Goal: Task Accomplishment & Management: Complete application form

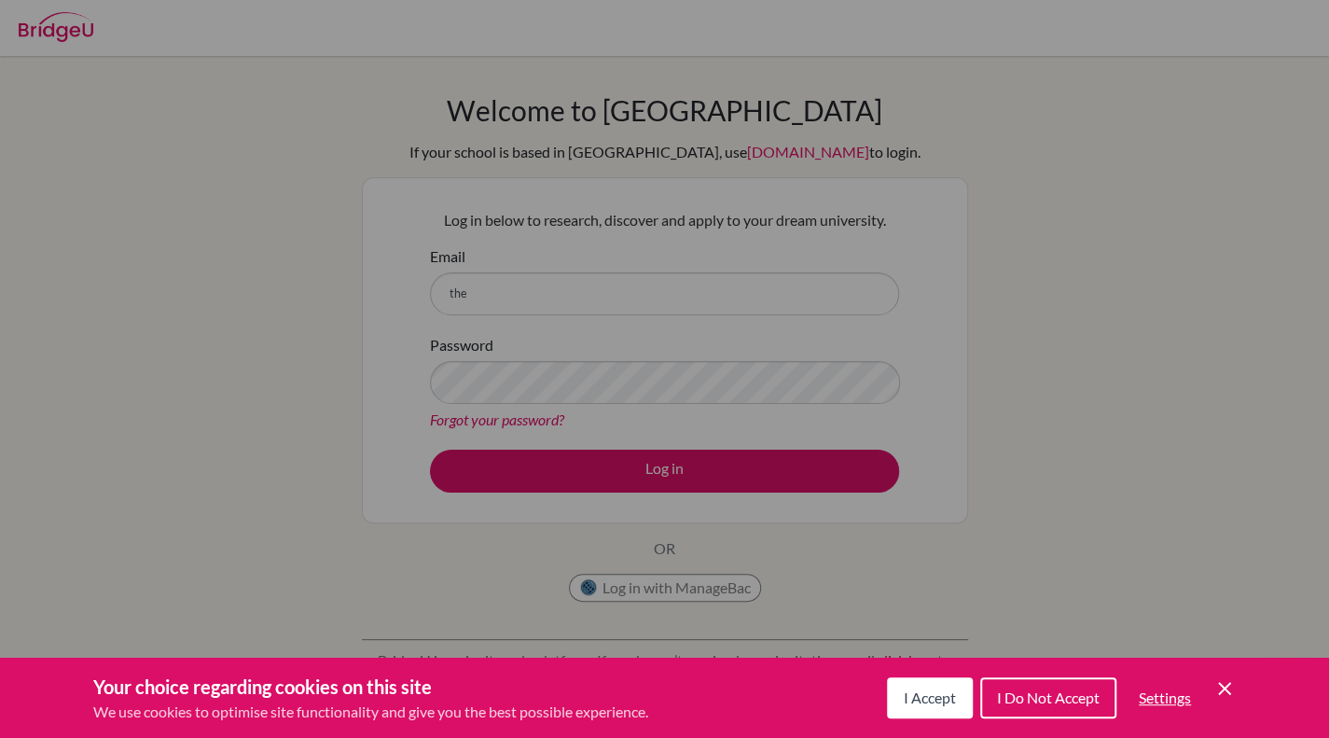
click at [929, 693] on span "I Accept" at bounding box center [929, 697] width 52 height 18
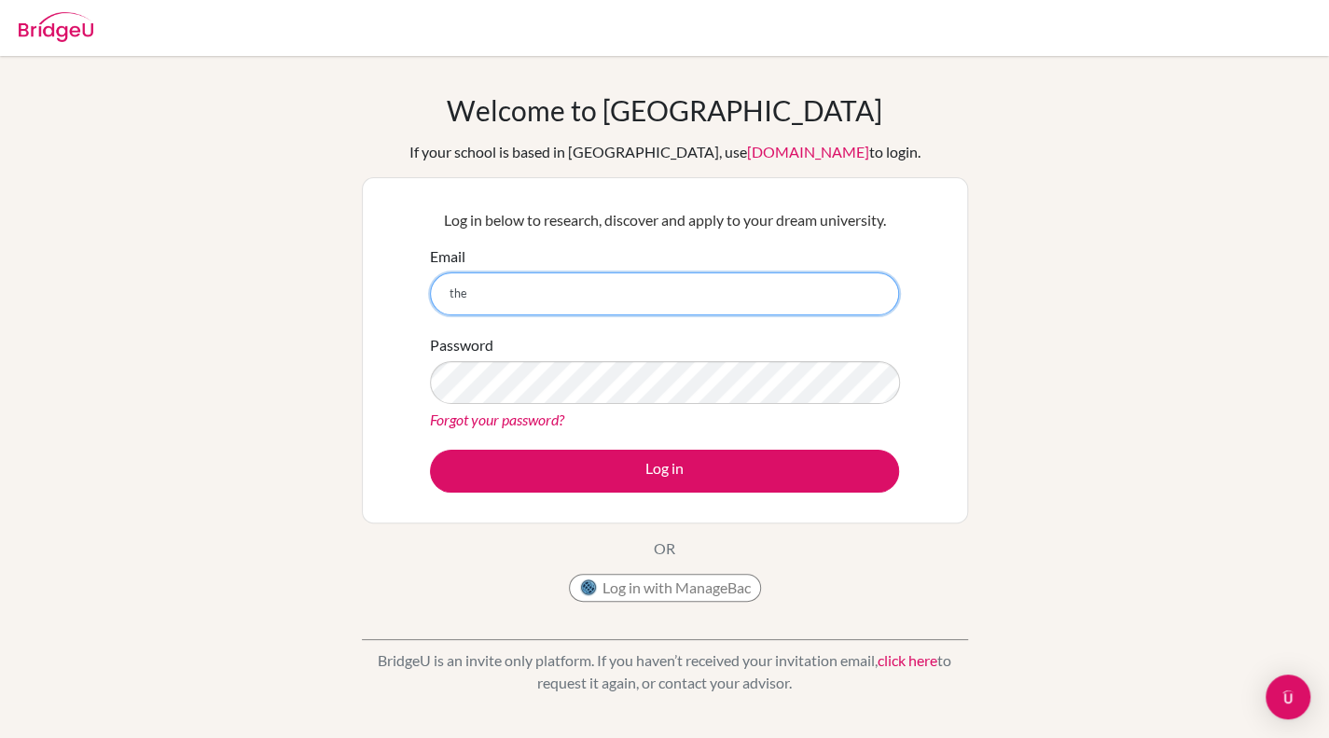
click at [615, 301] on input "the" at bounding box center [664, 293] width 469 height 43
type input "t"
type input "[EMAIL_ADDRESS][DOMAIN_NAME]"
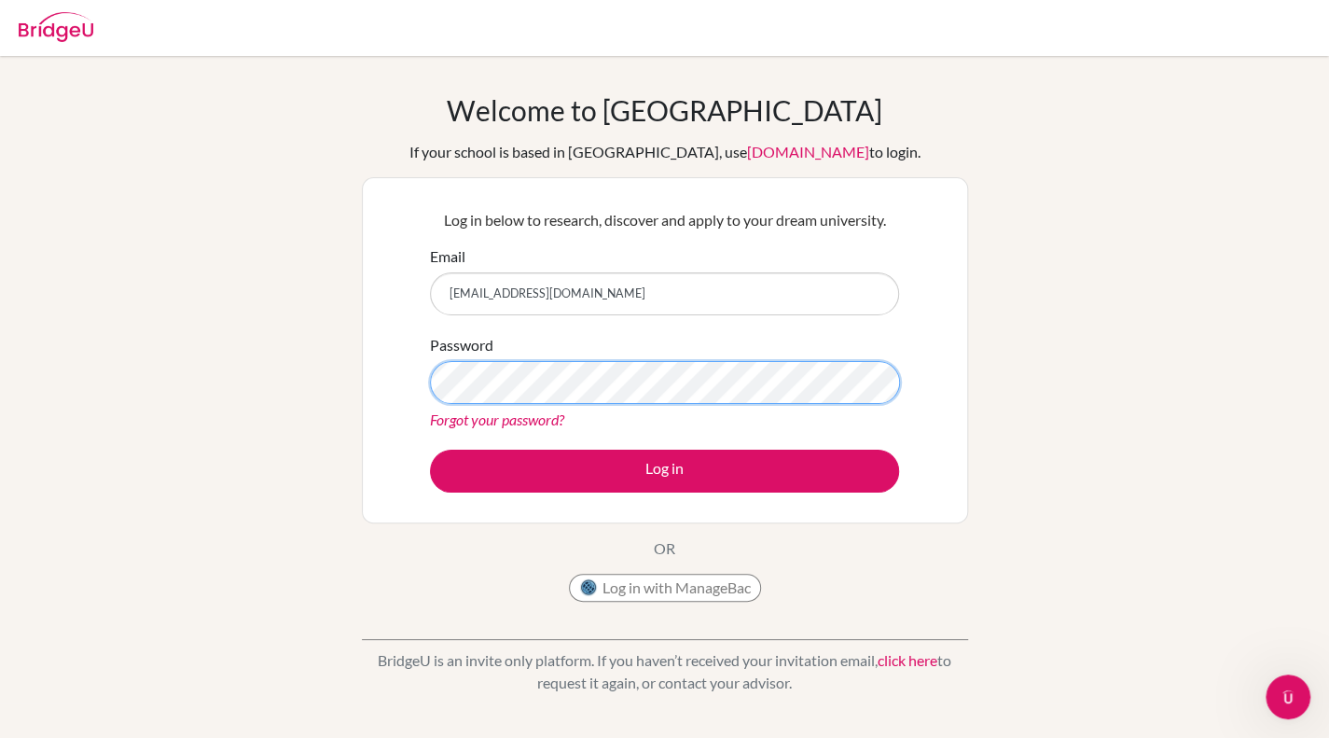
click at [430, 449] on button "Log in" at bounding box center [664, 470] width 469 height 43
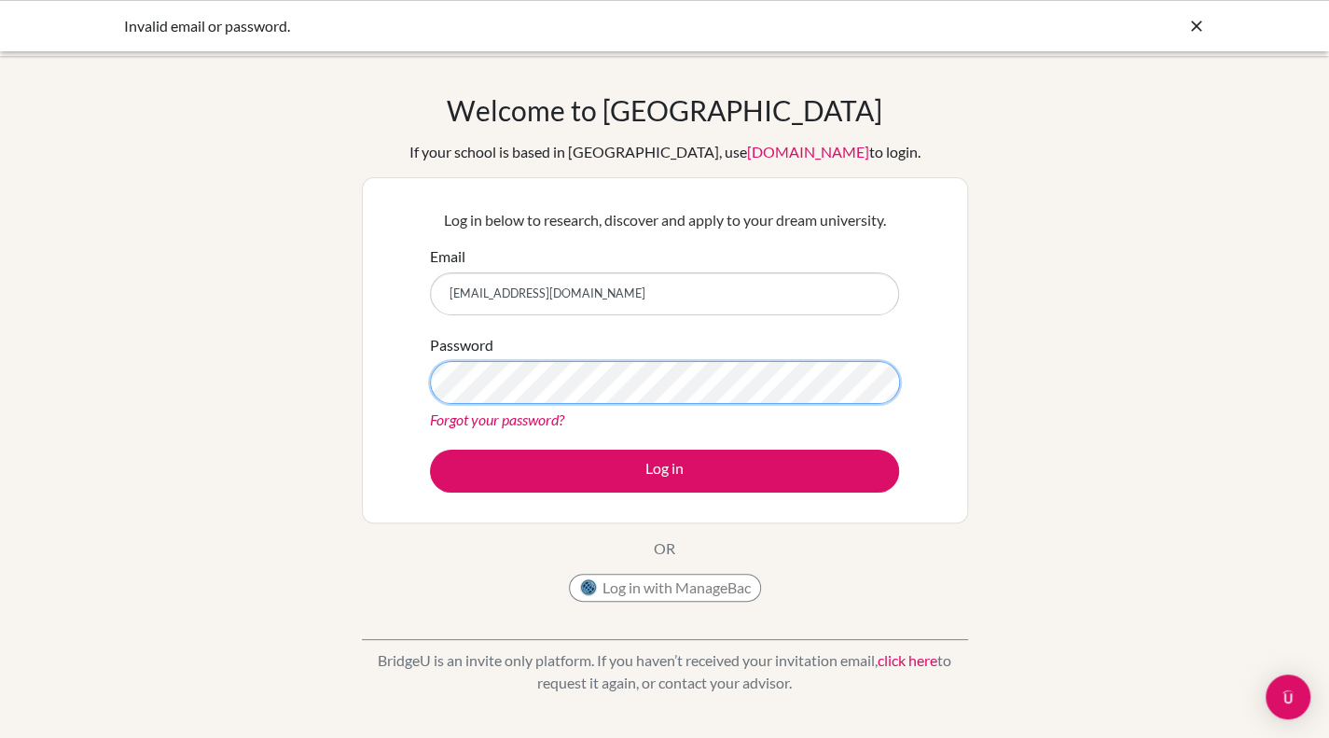
click at [430, 449] on button "Log in" at bounding box center [664, 470] width 469 height 43
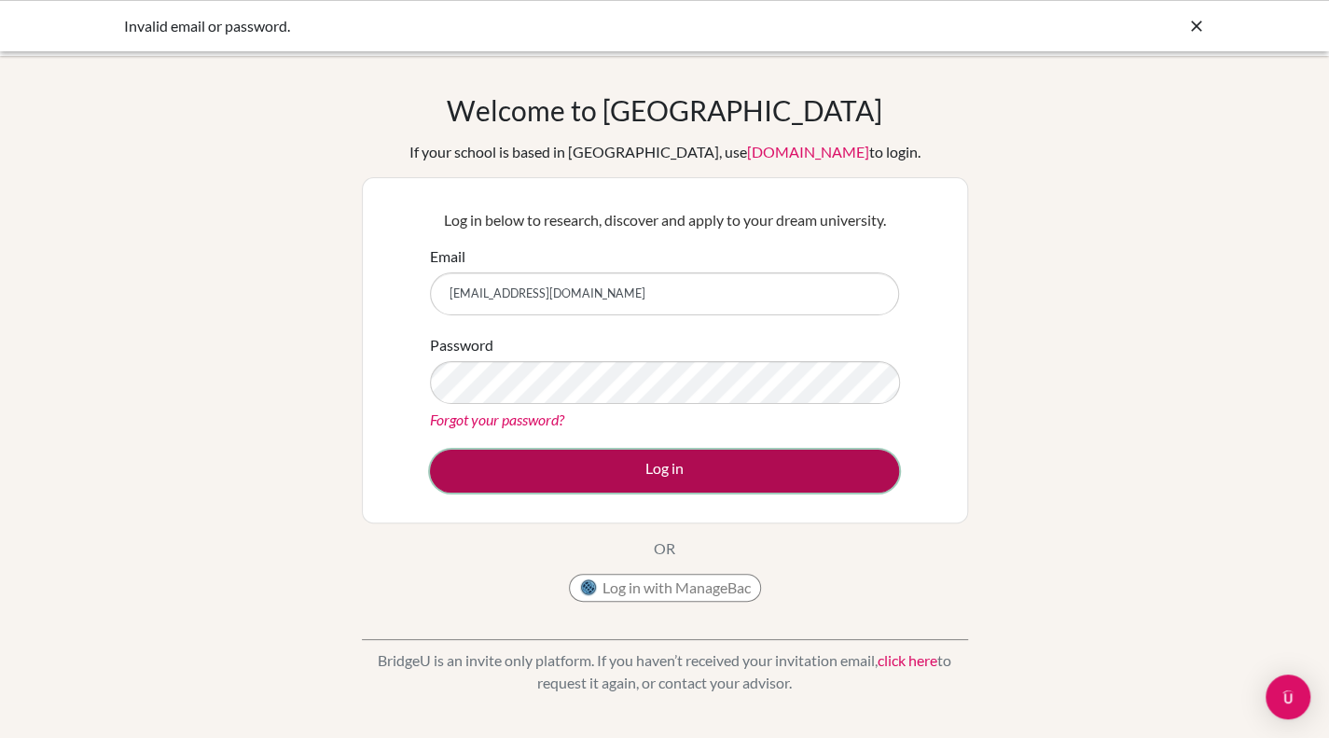
click at [552, 463] on button "Log in" at bounding box center [664, 470] width 469 height 43
